Goal: Find specific page/section: Find specific page/section

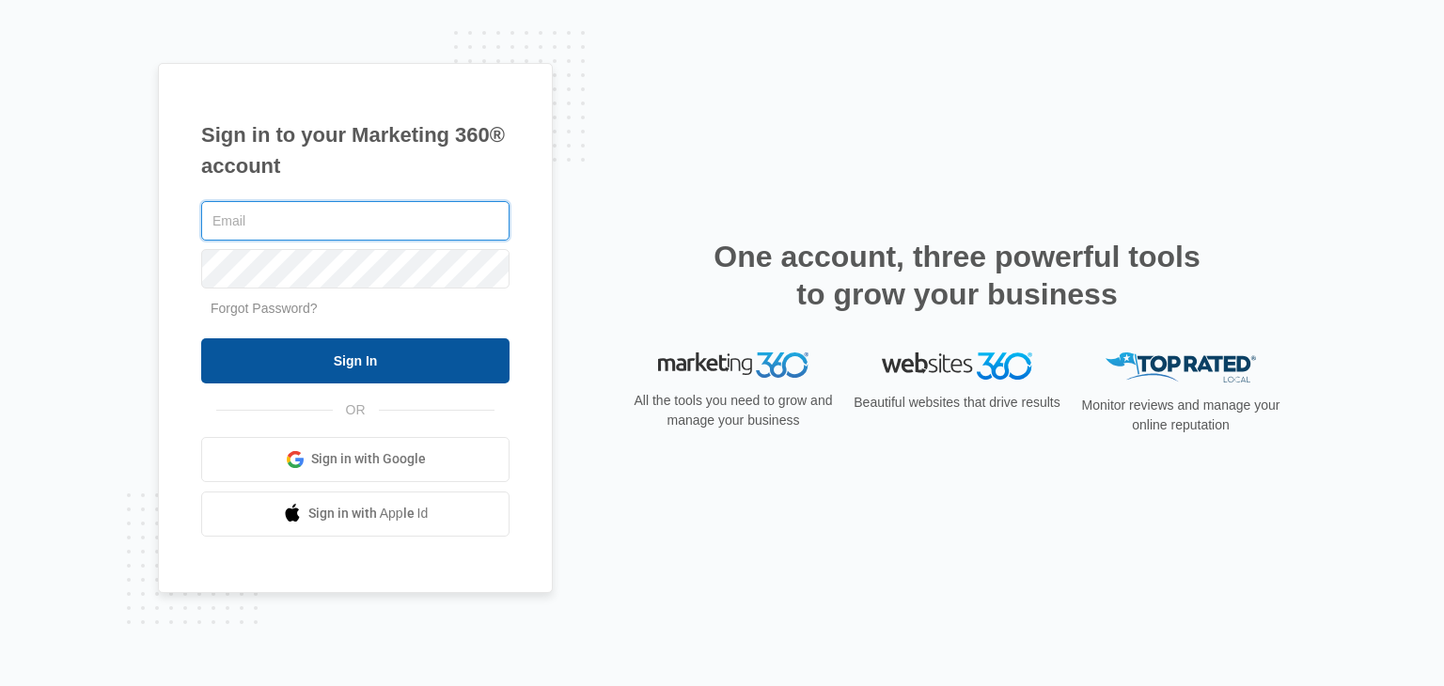
type input "[EMAIL_ADDRESS][DOMAIN_NAME]"
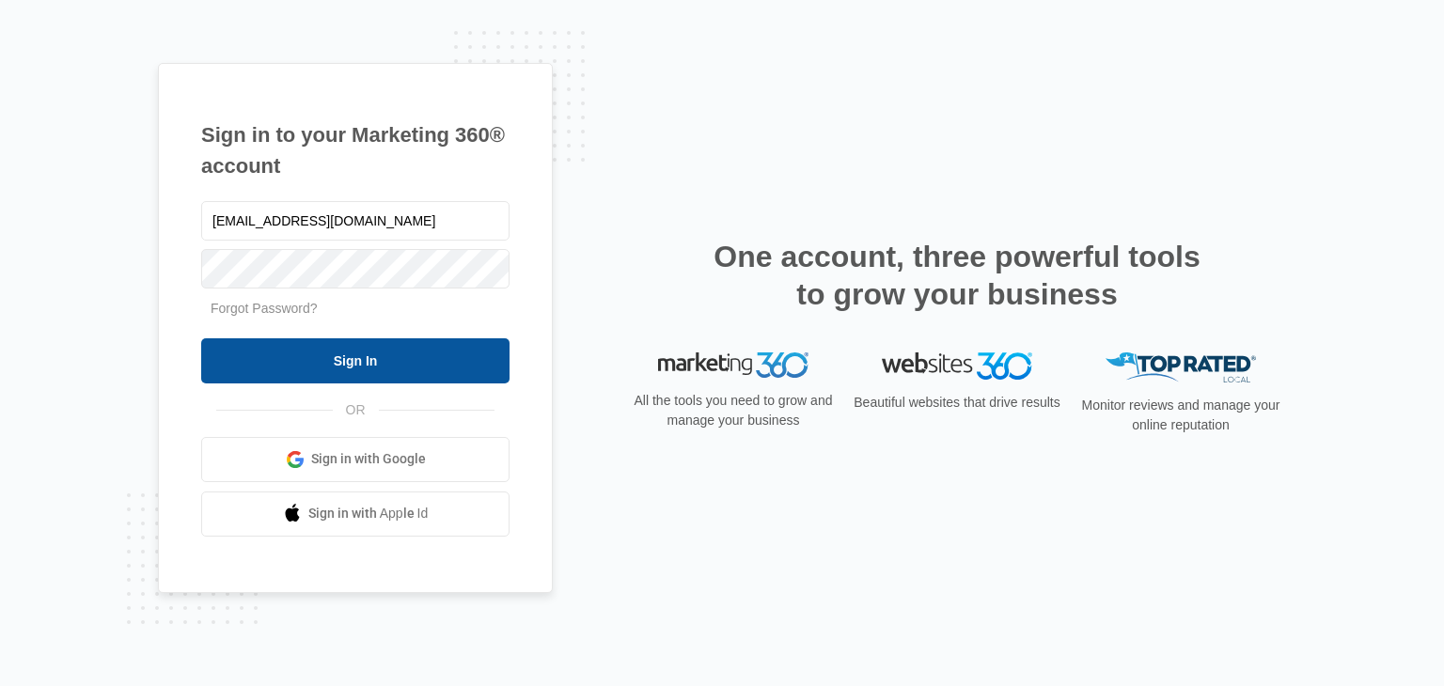
click at [506, 347] on input "Sign In" at bounding box center [355, 360] width 308 height 45
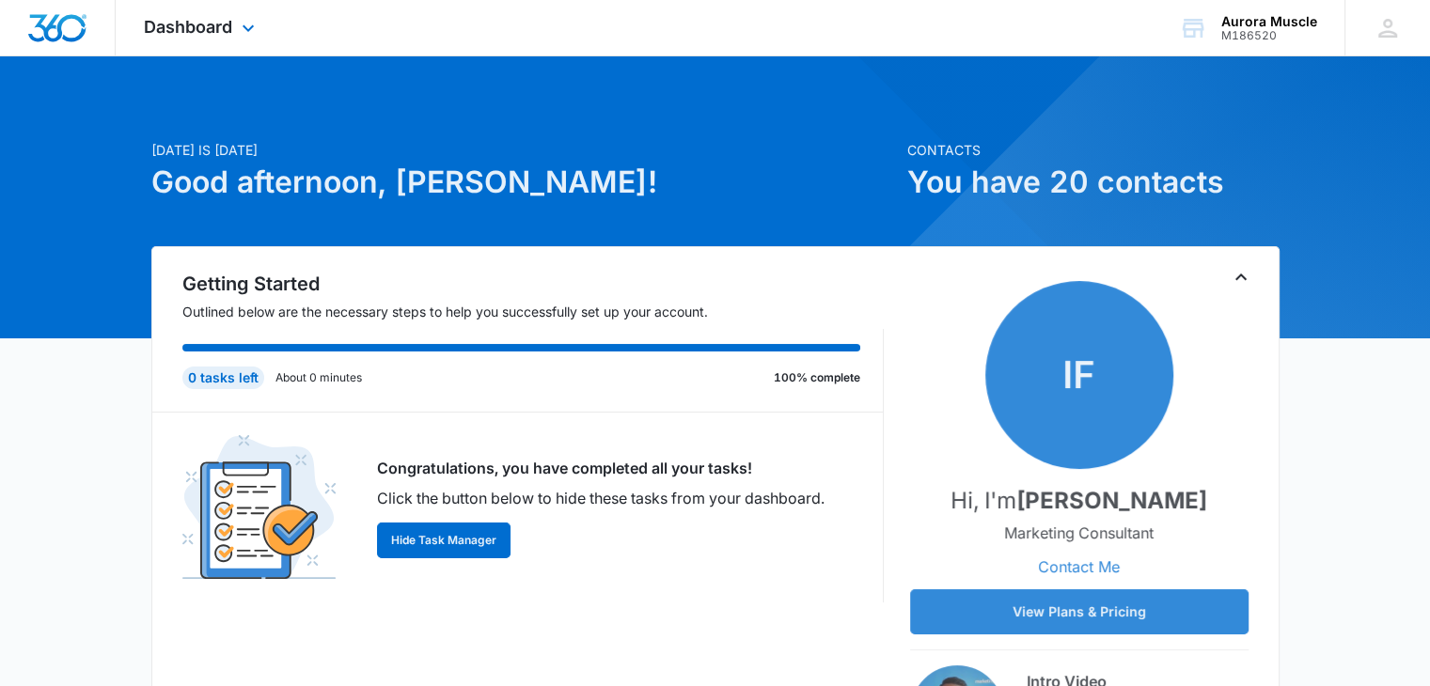
click at [273, 20] on div "Dashboard Apps Reputation Websites Forms CRM Email Social Shop Payments POS Con…" at bounding box center [202, 27] width 172 height 55
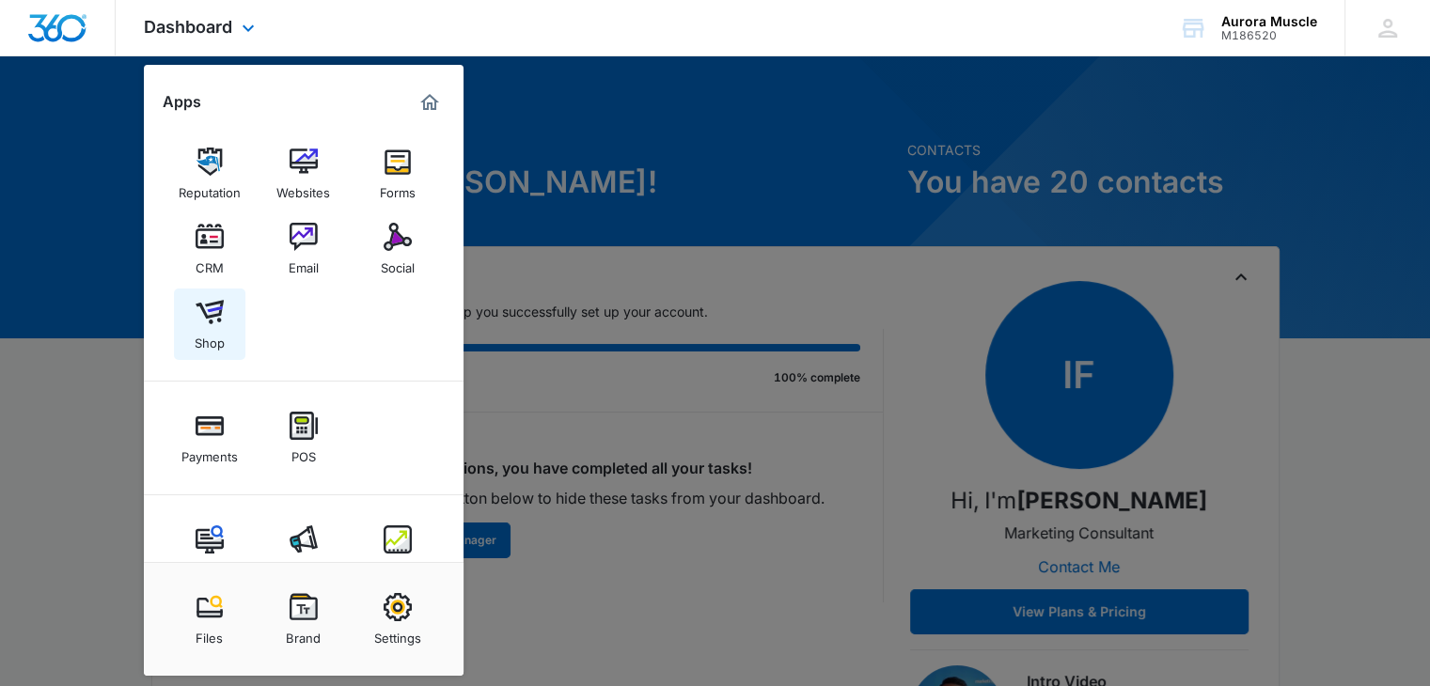
click at [207, 338] on div "Shop" at bounding box center [210, 338] width 30 height 24
